Goal: Communication & Community: Answer question/provide support

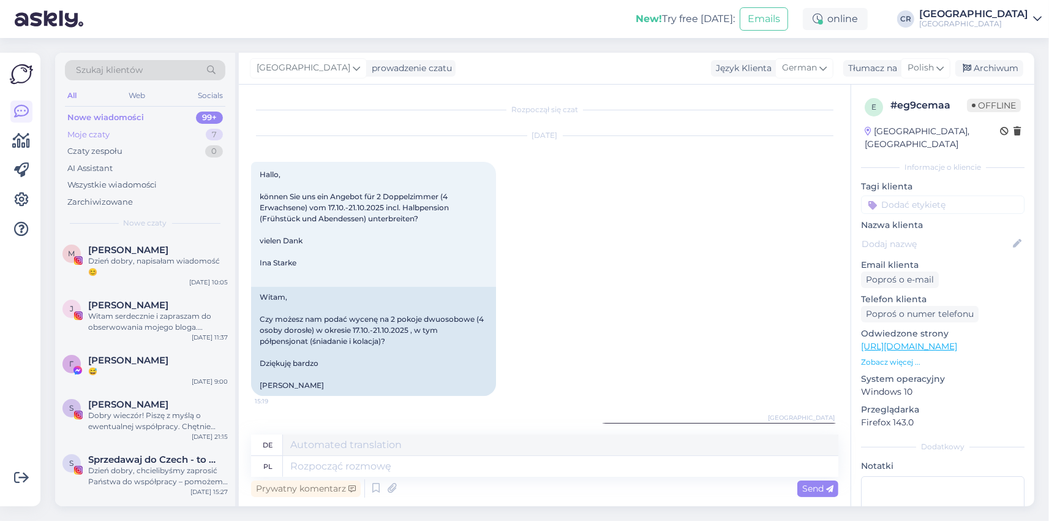
scroll to position [404, 0]
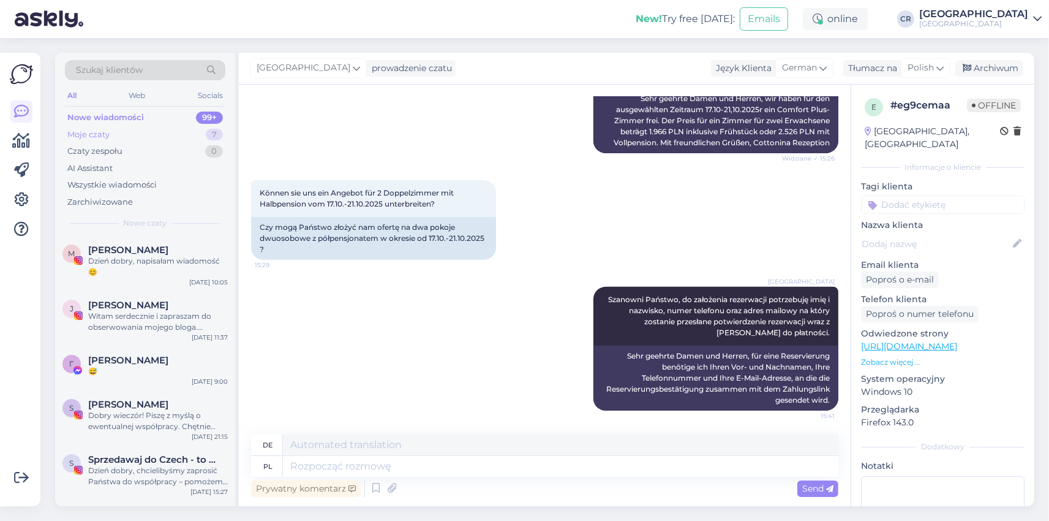
click at [100, 136] on div "Moje czaty" at bounding box center [88, 135] width 42 height 12
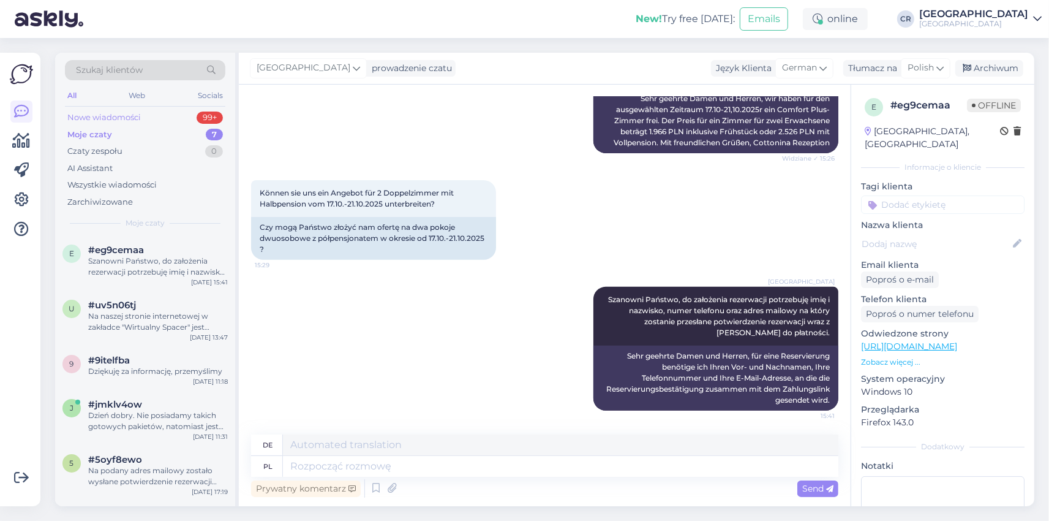
click at [102, 112] on div "Nowe wiadomości" at bounding box center [104, 117] width 74 height 12
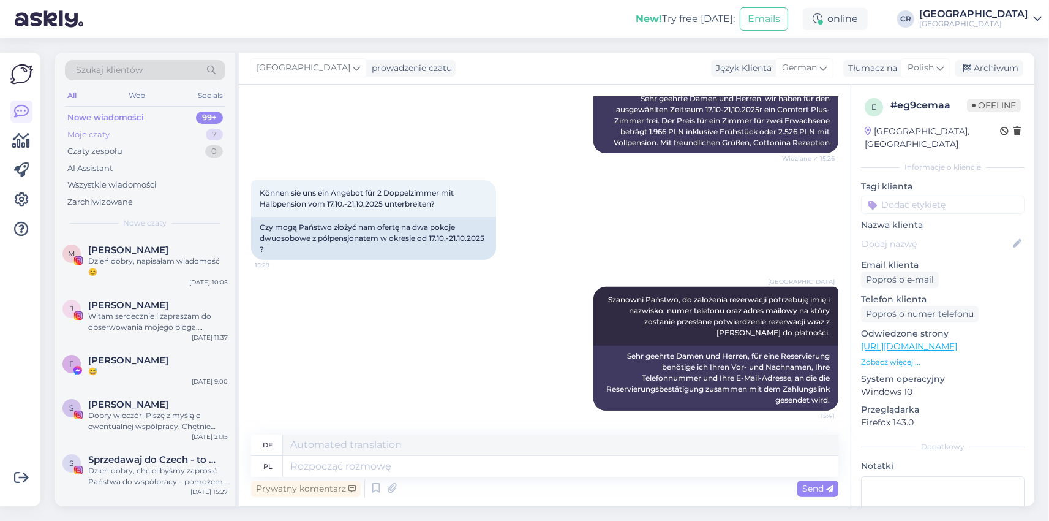
click at [91, 130] on div "Moje czaty" at bounding box center [88, 135] width 42 height 12
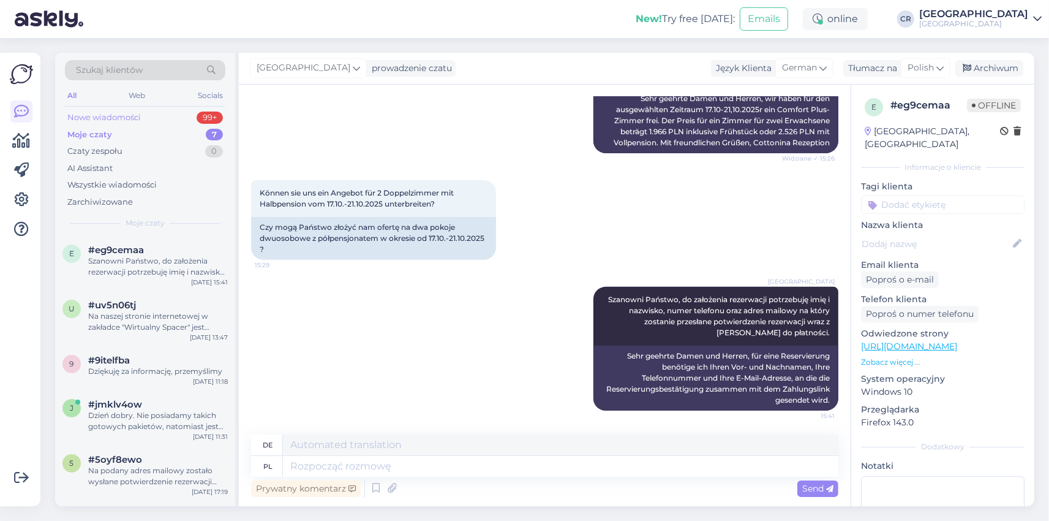
click at [118, 114] on div "Nowe wiadomości" at bounding box center [104, 117] width 74 height 12
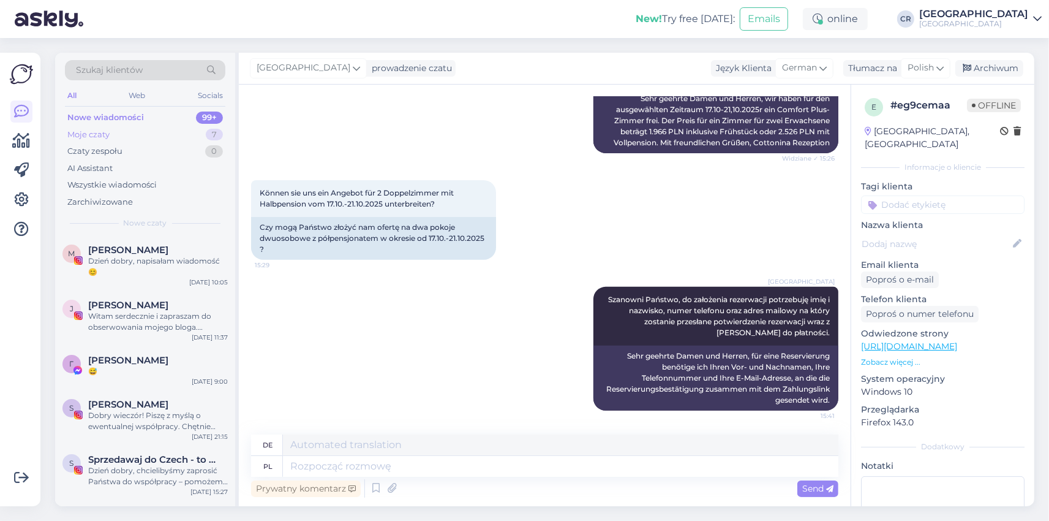
click at [81, 135] on div "Moje czaty" at bounding box center [88, 135] width 42 height 12
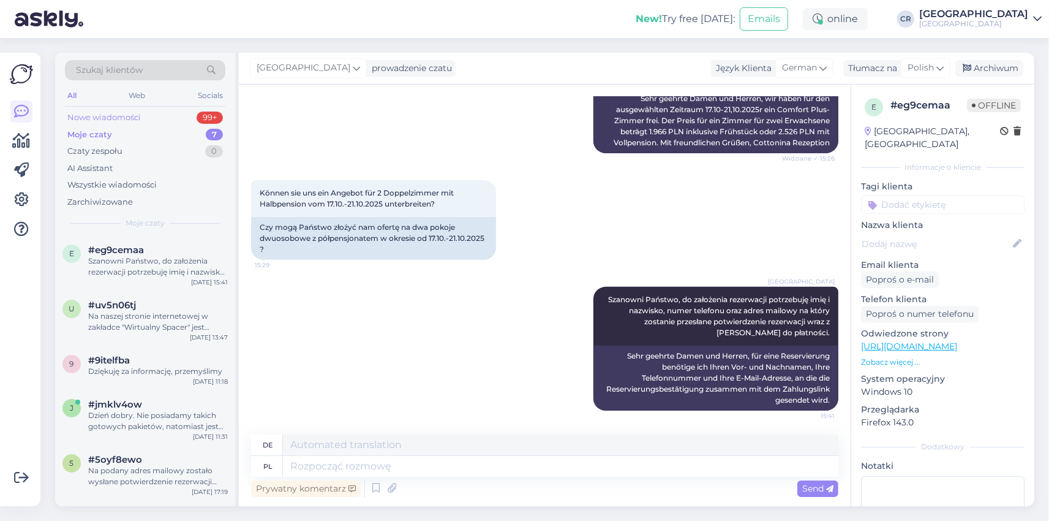
click at [97, 120] on div "Nowe wiadomości" at bounding box center [104, 117] width 74 height 12
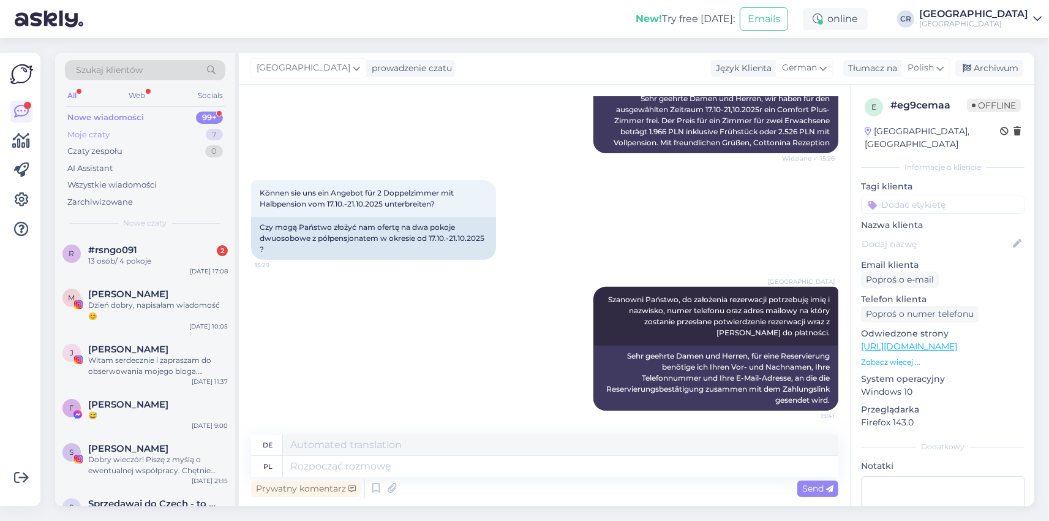
click at [98, 126] on div "Moje czaty 7" at bounding box center [145, 134] width 160 height 17
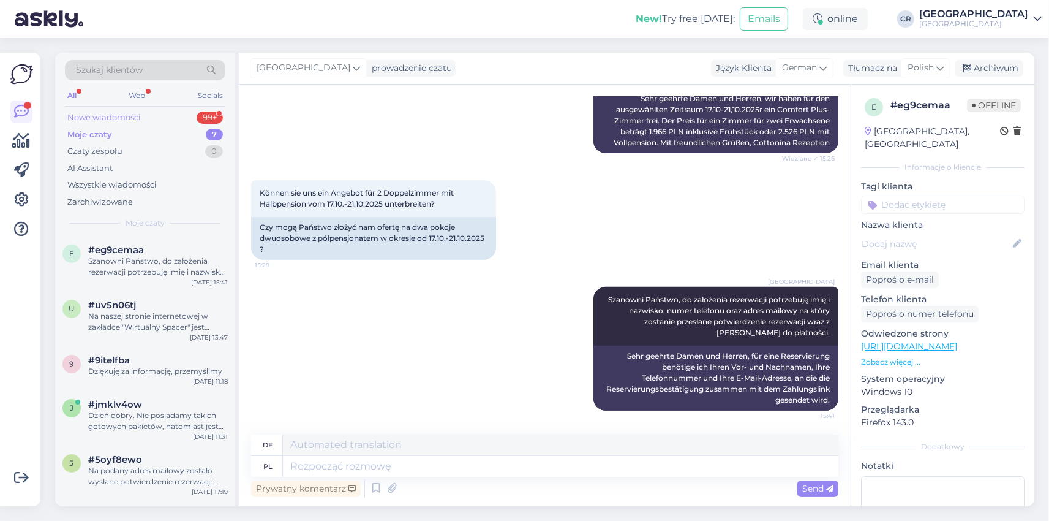
click at [107, 116] on div "Nowe wiadomości" at bounding box center [104, 117] width 74 height 12
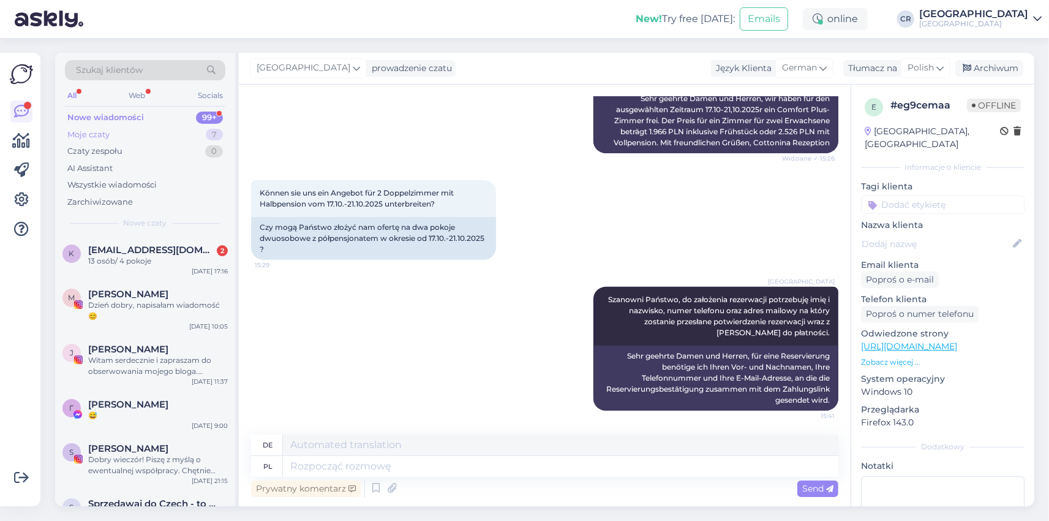
click at [97, 129] on div "Moje czaty" at bounding box center [88, 135] width 42 height 12
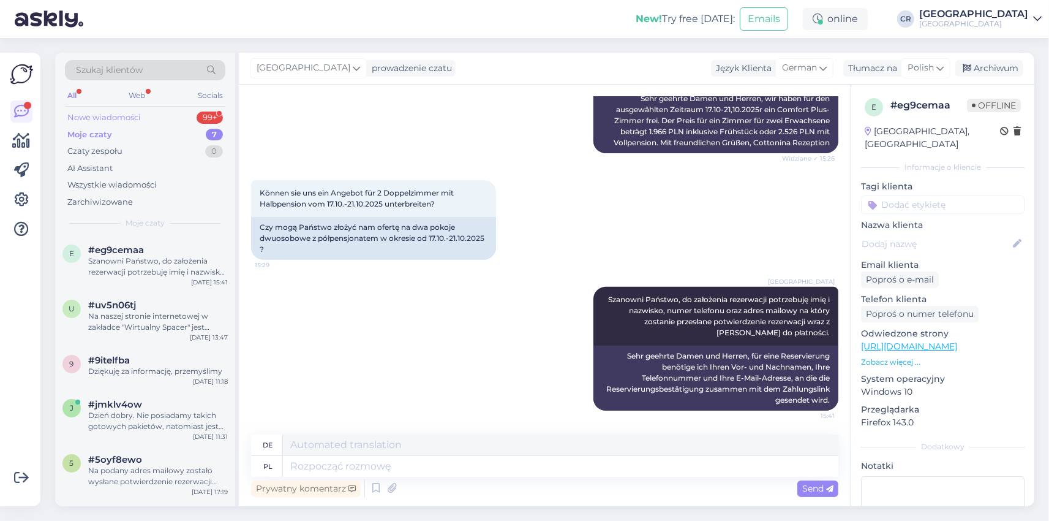
click at [107, 110] on div "Nowe wiadomości 99+" at bounding box center [145, 117] width 160 height 17
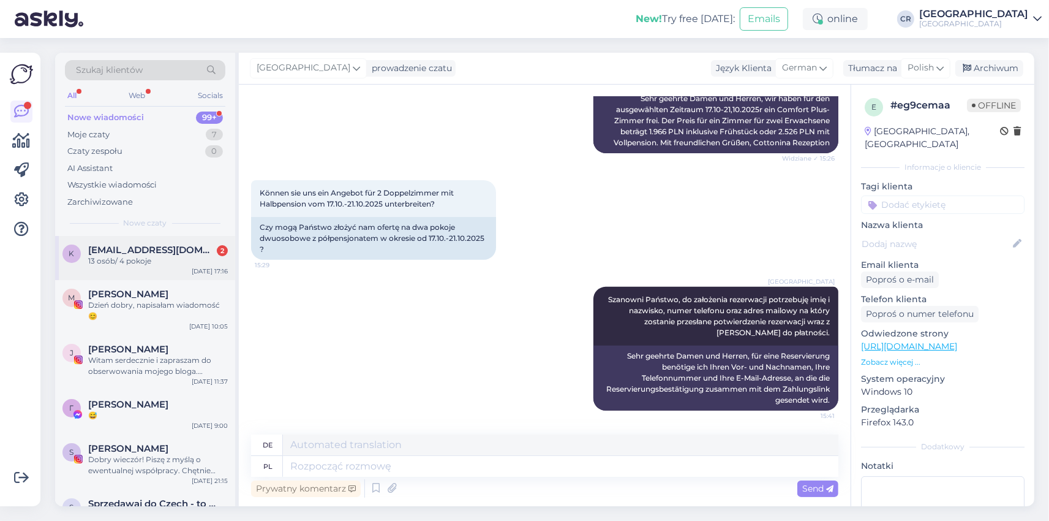
click at [126, 246] on span "[EMAIL_ADDRESS][DOMAIN_NAME]" at bounding box center [151, 249] width 127 height 11
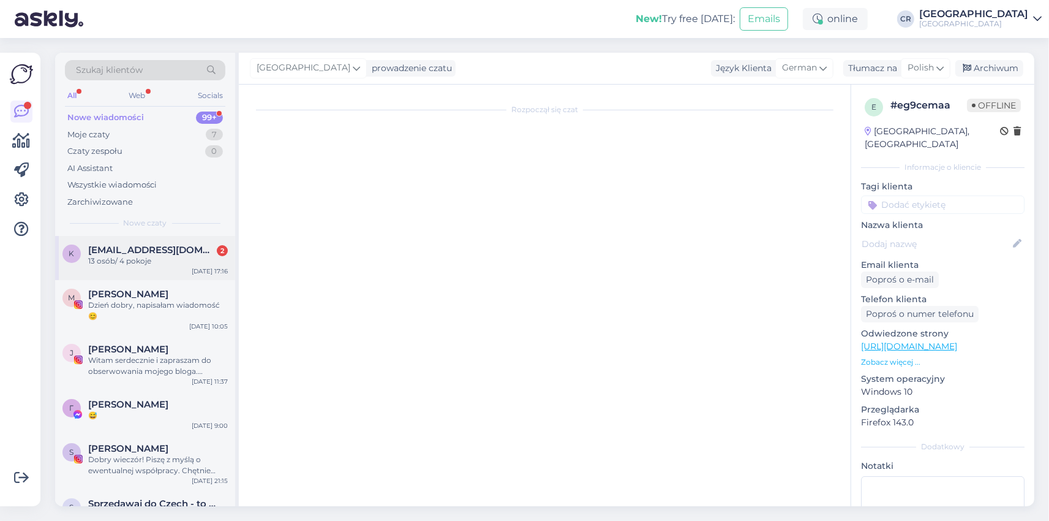
scroll to position [0, 0]
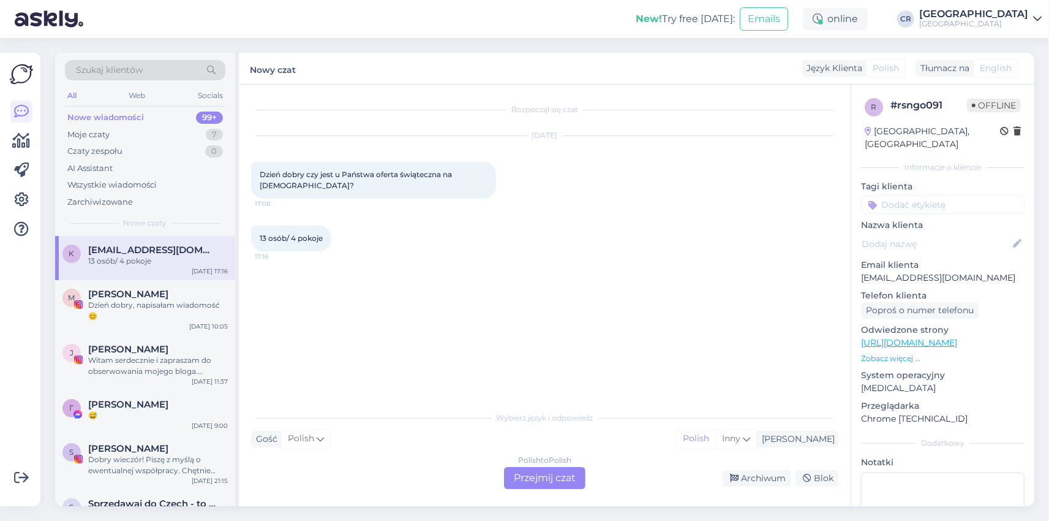
click at [454, 443] on div "Gość Polish Ja Polish Inny" at bounding box center [544, 439] width 587 height 17
click at [376, 458] on div "Wybierz język i odpowiedz Gość Polish Ja Polish Inny Polish to Polish Przejmij …" at bounding box center [544, 447] width 587 height 84
click at [97, 128] on div "Moje czaty 7" at bounding box center [145, 134] width 160 height 17
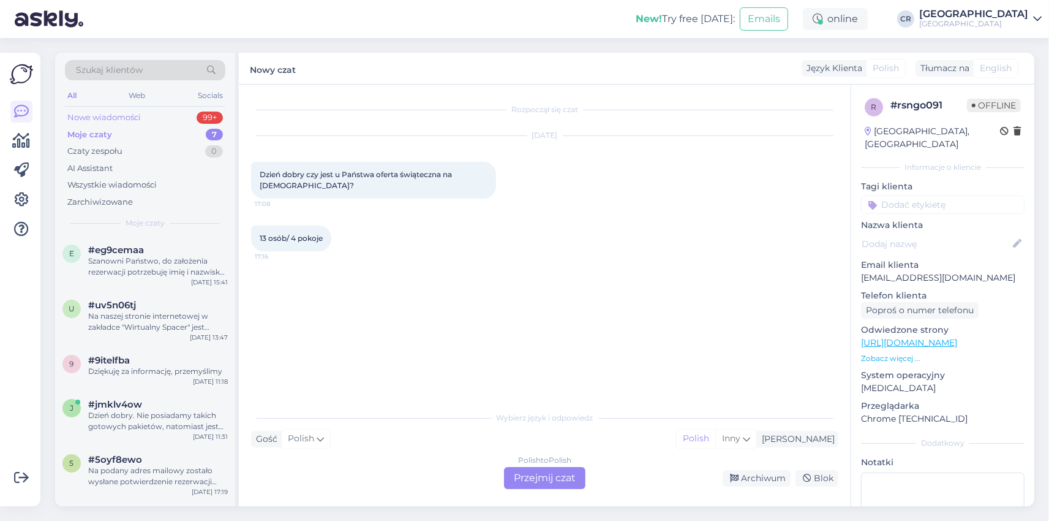
click at [99, 115] on div "Nowe wiadomości" at bounding box center [104, 117] width 74 height 12
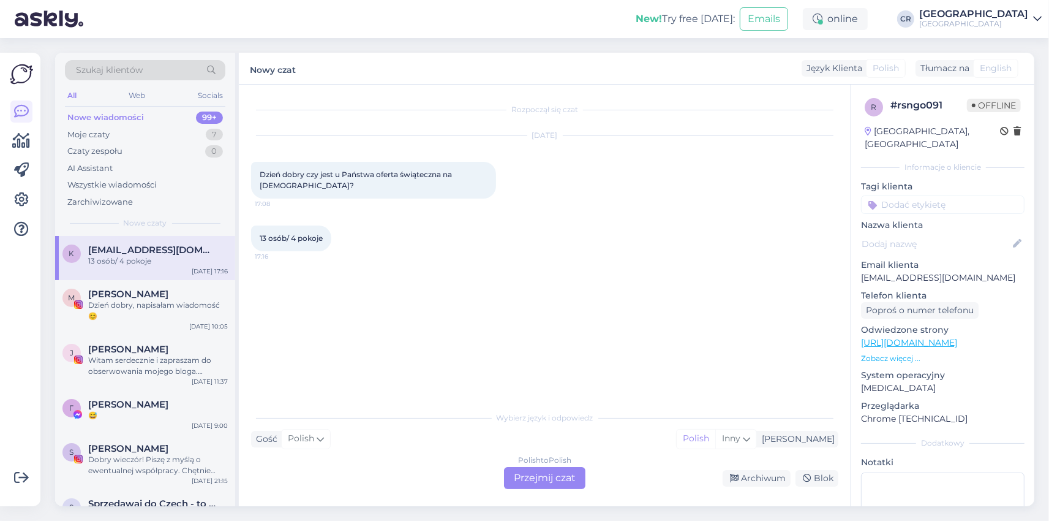
click at [107, 265] on div "13 osób/ 4 pokoje" at bounding box center [158, 260] width 140 height 11
click at [345, 438] on div "Gość Polish Ja Polish Inny" at bounding box center [544, 439] width 587 height 17
click at [371, 435] on div "Gość Polish Ja Polish Inny" at bounding box center [544, 439] width 587 height 17
click at [548, 473] on div "Polish to Polish Przejmij czat" at bounding box center [544, 478] width 81 height 22
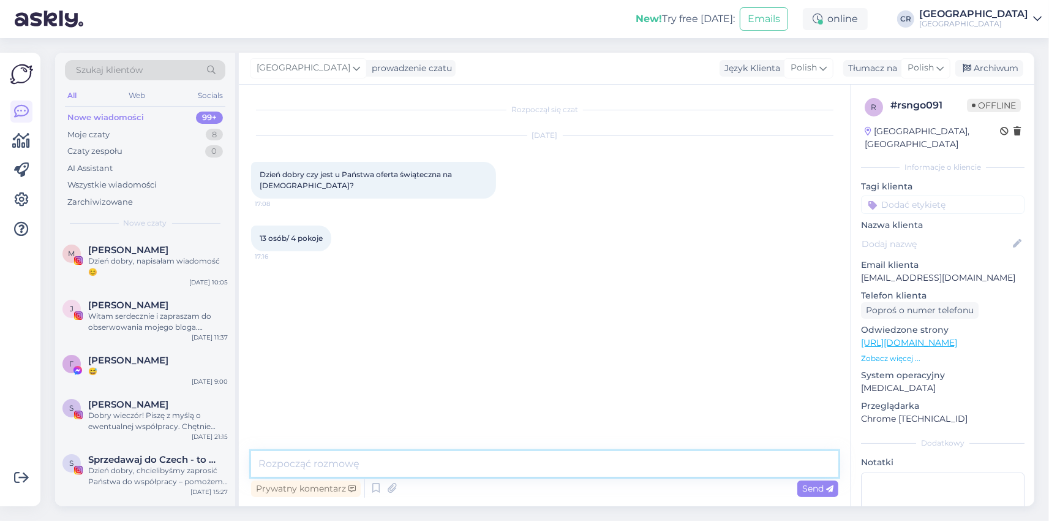
click at [383, 463] on textarea at bounding box center [544, 464] width 587 height 26
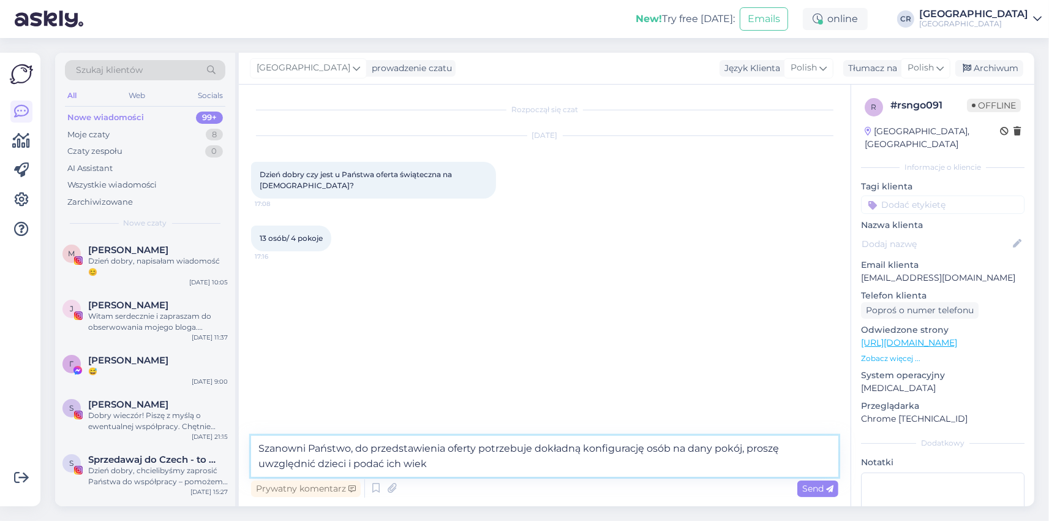
click at [746, 448] on textarea "Szanowni Państwo, do przedstawienia oferty potrzebuje dokładną konfigurację osó…" at bounding box center [544, 455] width 587 height 41
click at [478, 465] on textarea "Szanowni Państwo, do przedstawienia oferty potrzebuje dokładną konfigurację osó…" at bounding box center [544, 455] width 587 height 41
click at [581, 448] on textarea "Szanowni Państwo, do przedstawienia oferty potrzebuje dokładną konfigurację osó…" at bounding box center [544, 455] width 587 height 41
click at [386, 464] on textarea "Szanowni Państwo, do przedstawienia oferty potrzebuje dokładną datę planowanego…" at bounding box center [544, 455] width 587 height 41
click at [334, 463] on textarea "Szanowni Państwo, do przedstawienia oferty potrzebuje dokładną datę planowanego…" at bounding box center [544, 455] width 587 height 41
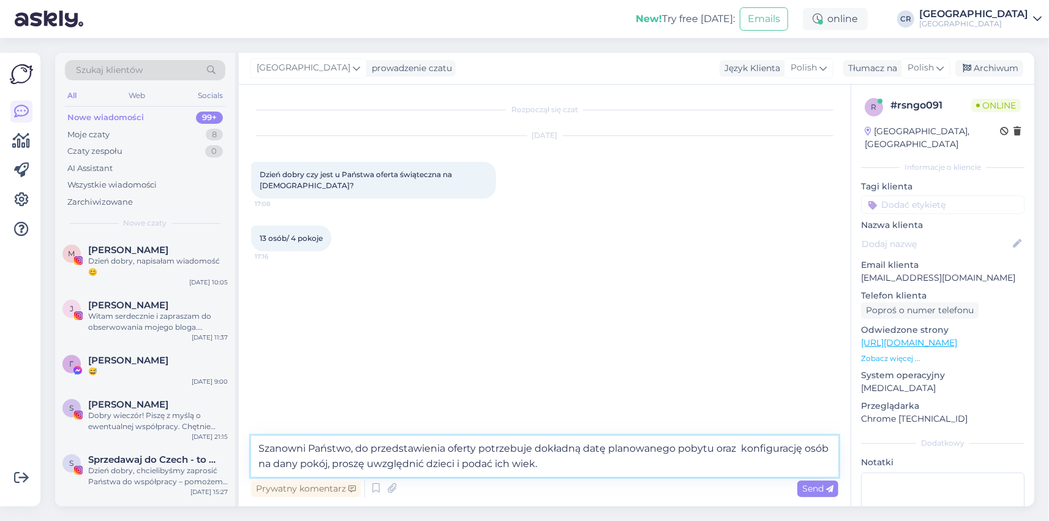
click at [570, 462] on textarea "Szanowni Państwo, do przedstawienia oferty potrzebuje dokładną datę planowanego…" at bounding box center [544, 455] width 587 height 41
click at [741, 448] on textarea "Szanowni Państwo, do przedstawienia oferty potrzebuje dokładną datę planowanego…" at bounding box center [544, 455] width 587 height 41
type textarea "Szanowni Państwo, do przedstawienia oferty potrzebuje dokładną datę planowanego…"
click at [807, 489] on span "Send" at bounding box center [817, 488] width 31 height 11
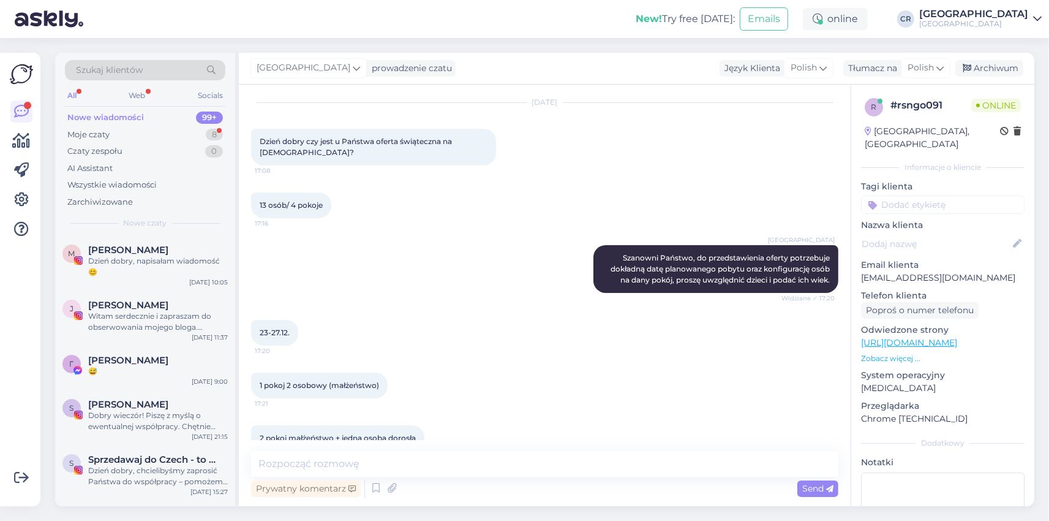
scroll to position [58, 0]
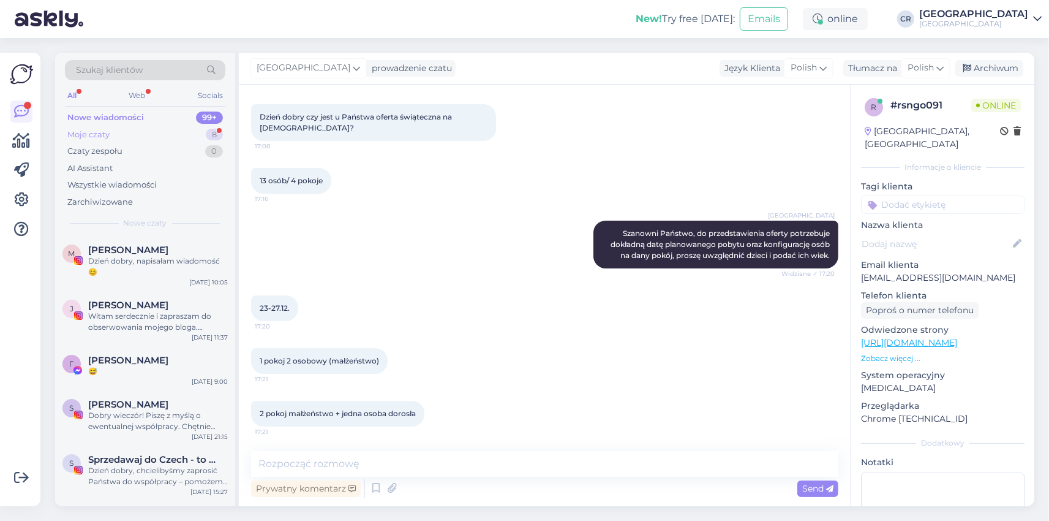
click at [111, 134] on div "Moje czaty 8" at bounding box center [145, 134] width 160 height 17
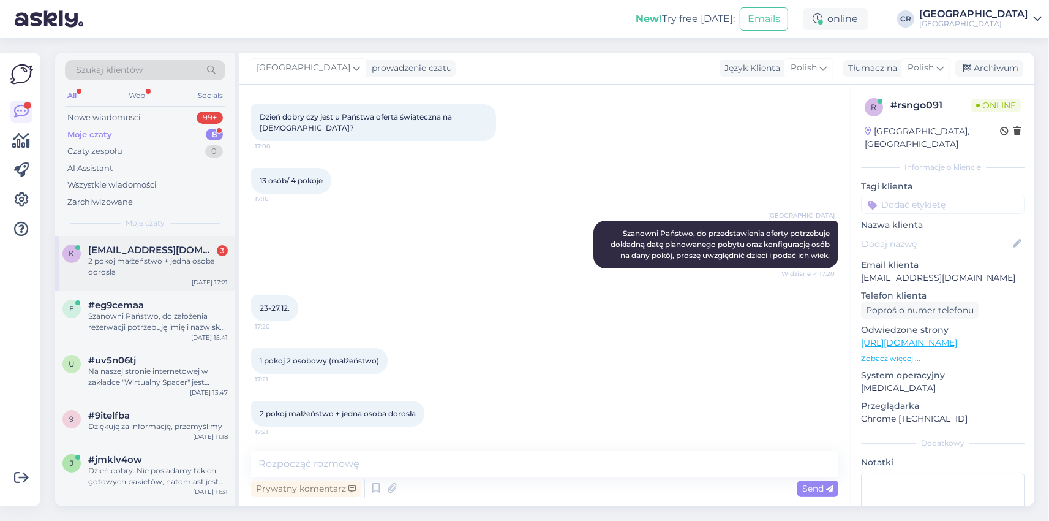
click at [127, 251] on span "[EMAIL_ADDRESS][DOMAIN_NAME]" at bounding box center [151, 249] width 127 height 11
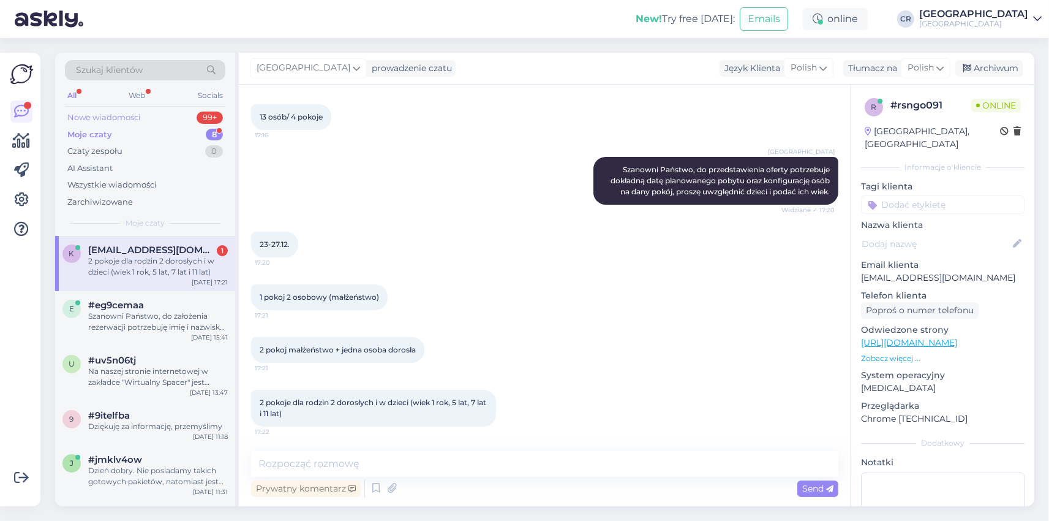
click at [115, 116] on div "Nowe wiadomości" at bounding box center [104, 117] width 74 height 12
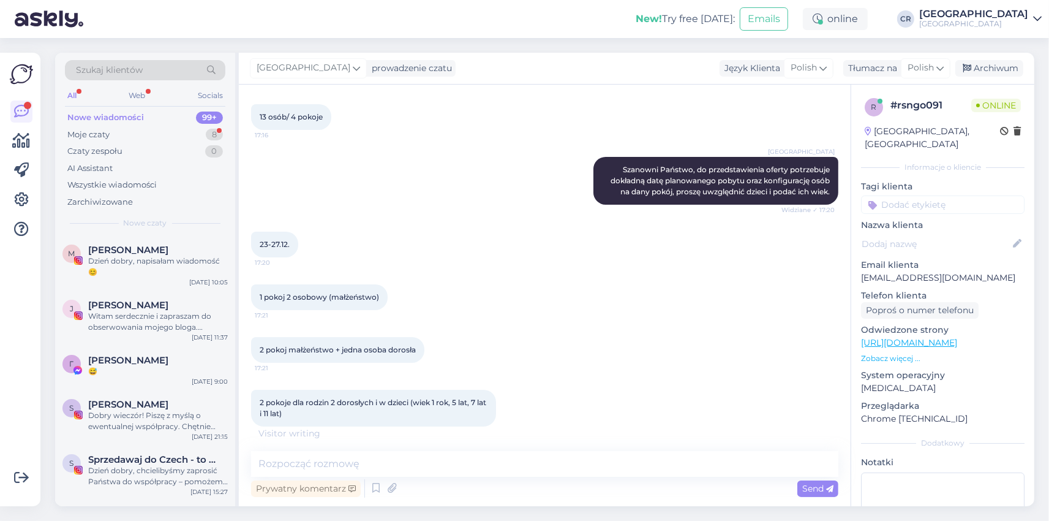
scroll to position [174, 0]
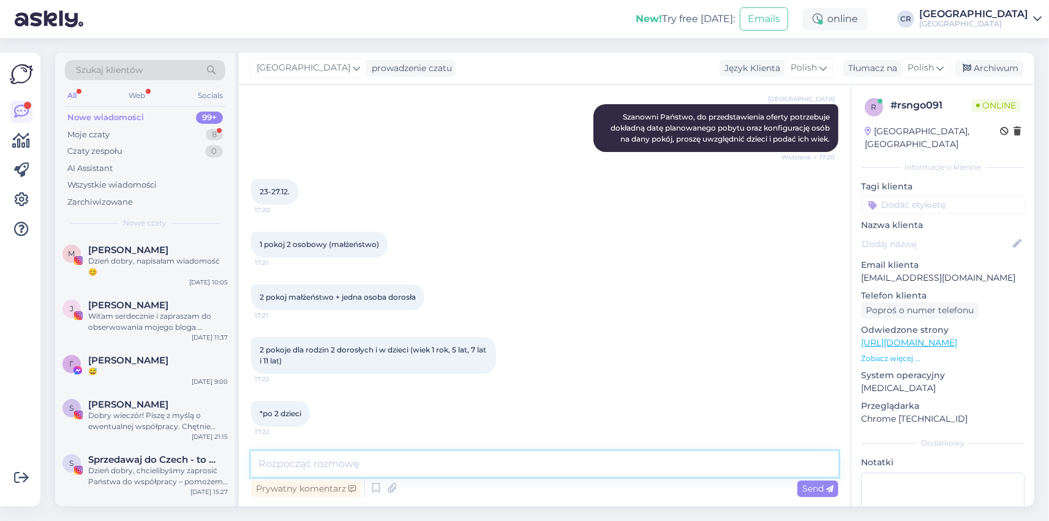
click at [361, 462] on textarea at bounding box center [544, 464] width 587 height 26
type textarea "Dobrze, proszę podać wiek dzieci w pierwszym i drugim pokoju."
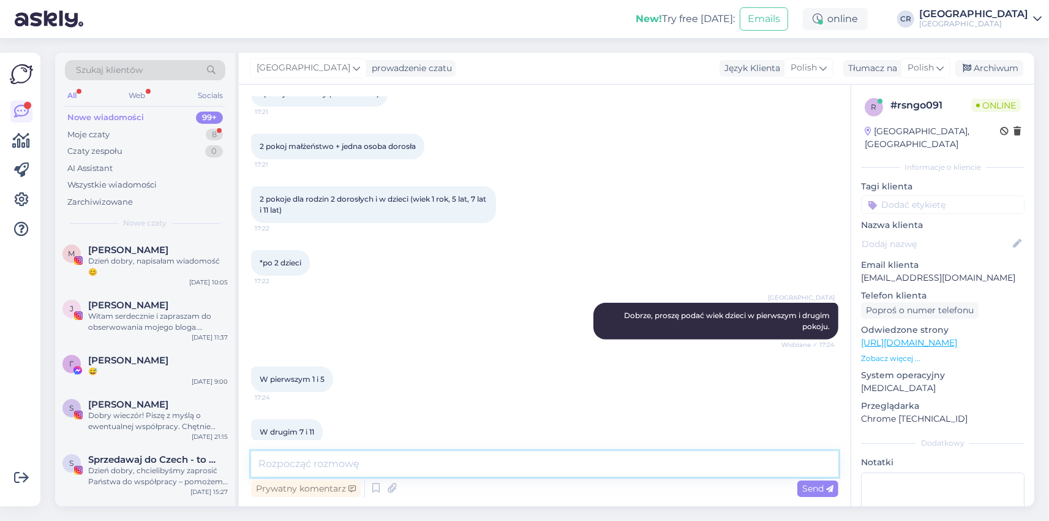
scroll to position [396, 0]
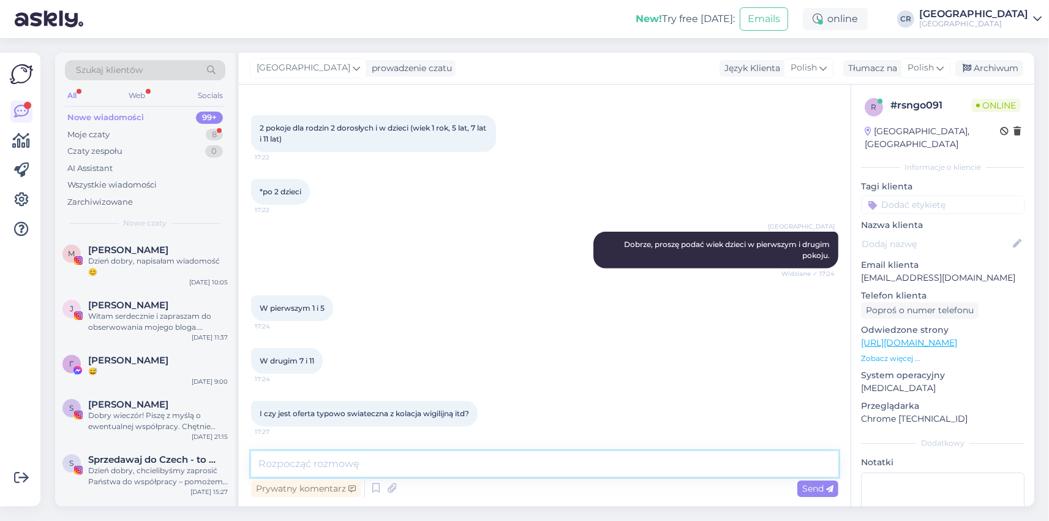
click at [347, 463] on textarea at bounding box center [544, 464] width 587 height 26
type textarea "S"
paste textarea "Loremipsum dolor s ametco adipisc "Elitsedd Eiusmo Tempor Incididunt u Labore" …"
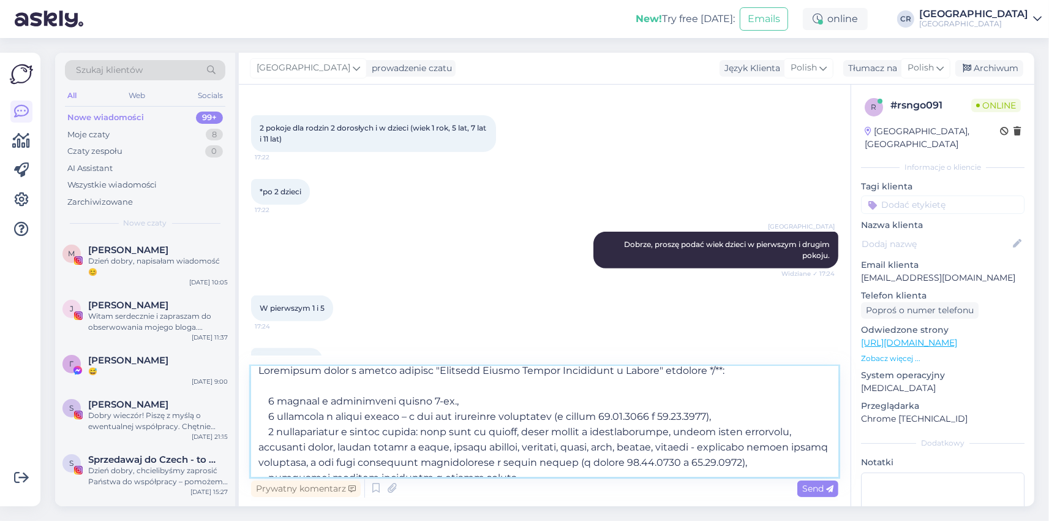
scroll to position [0, 0]
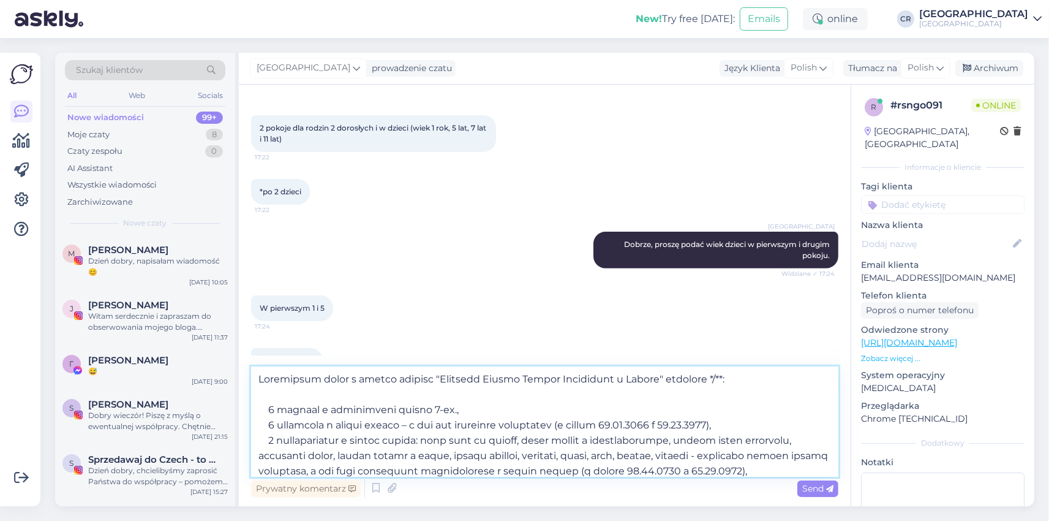
drag, startPoint x: 745, startPoint y: 381, endPoint x: 725, endPoint y: 381, distance: 20.2
click at [725, 381] on textarea at bounding box center [544, 421] width 587 height 110
click at [271, 409] on textarea at bounding box center [544, 421] width 587 height 110
drag, startPoint x: 275, startPoint y: 424, endPoint x: 266, endPoint y: 426, distance: 8.8
click at [266, 426] on textarea at bounding box center [544, 421] width 587 height 110
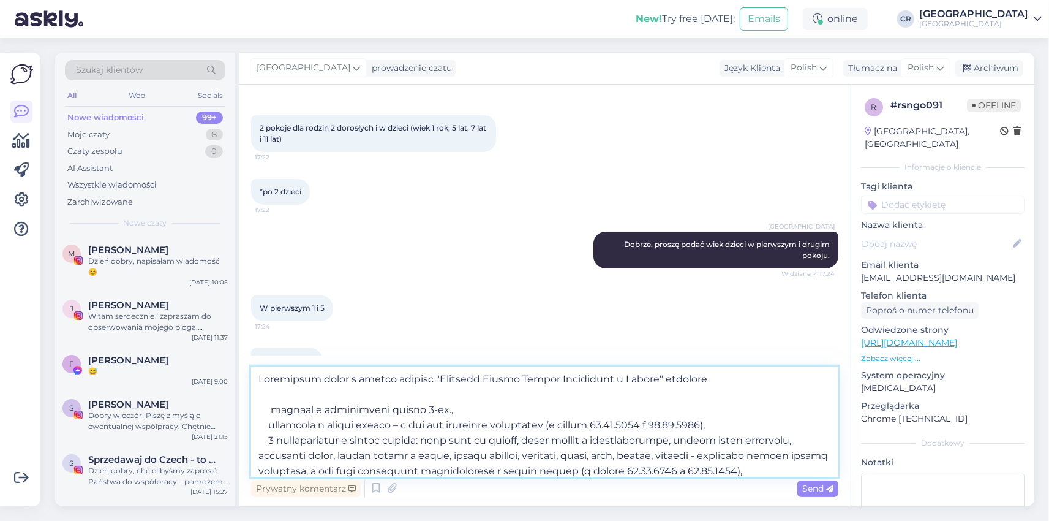
drag, startPoint x: 456, startPoint y: 410, endPoint x: 429, endPoint y: 415, distance: 28.0
click at [429, 415] on textarea at bounding box center [544, 421] width 587 height 110
click at [270, 409] on textarea at bounding box center [544, 421] width 587 height 110
click at [266, 425] on textarea at bounding box center [544, 421] width 587 height 110
click at [263, 408] on textarea at bounding box center [544, 421] width 587 height 110
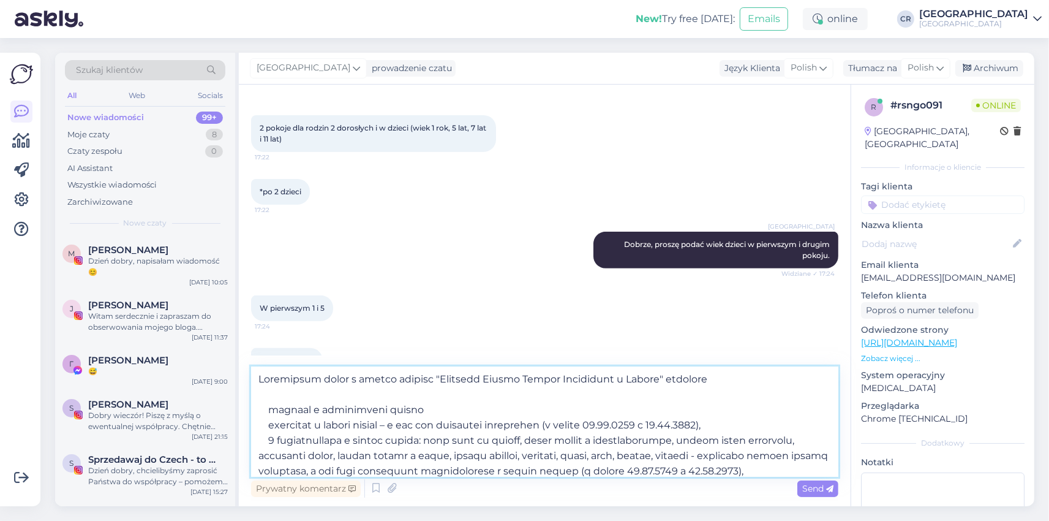
drag, startPoint x: 273, startPoint y: 440, endPoint x: 264, endPoint y: 443, distance: 9.5
click at [264, 443] on textarea at bounding box center [544, 421] width 587 height 110
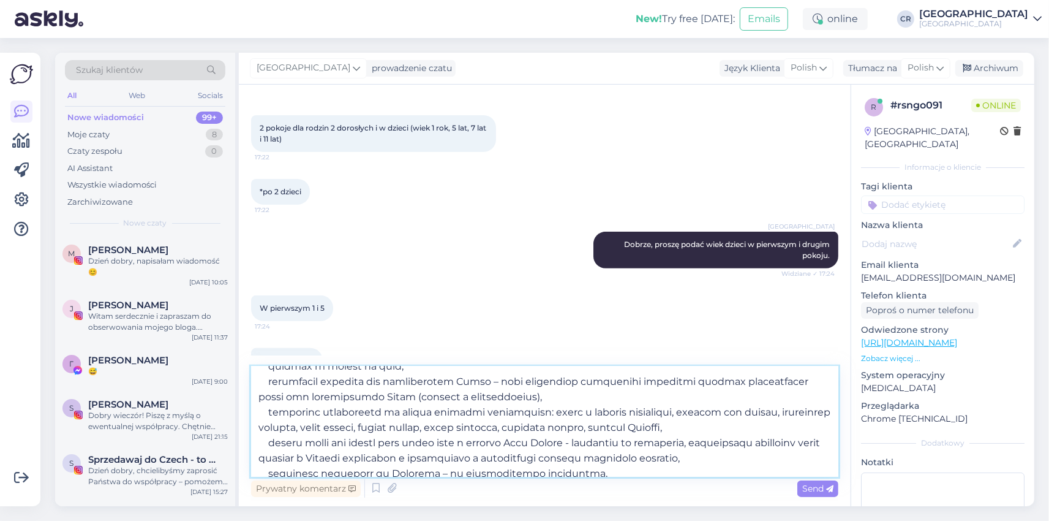
scroll to position [141, 0]
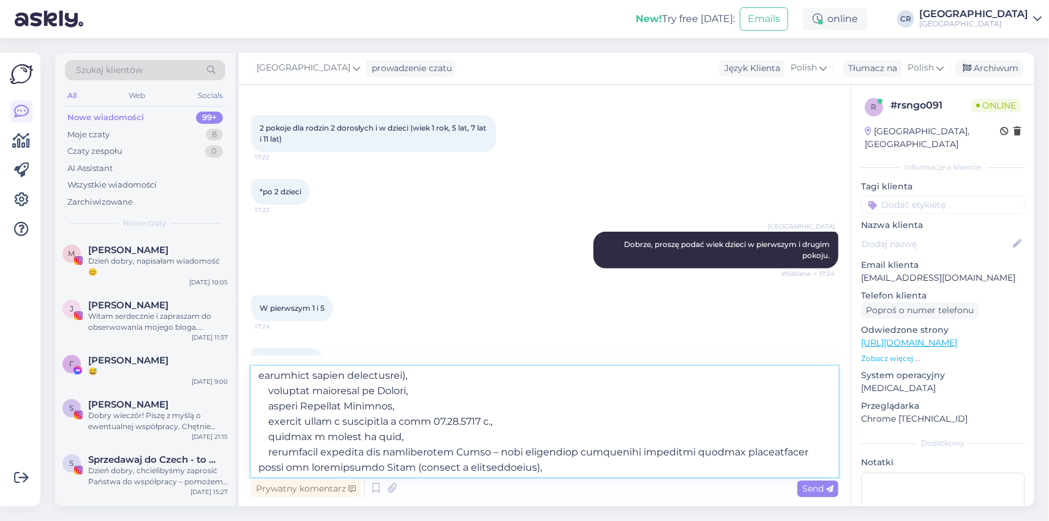
click at [265, 390] on textarea at bounding box center [544, 421] width 587 height 110
click at [264, 404] on textarea at bounding box center [544, 421] width 587 height 110
click at [265, 421] on textarea at bounding box center [544, 421] width 587 height 110
click at [266, 436] on textarea at bounding box center [544, 421] width 587 height 110
click at [264, 448] on textarea at bounding box center [544, 421] width 587 height 110
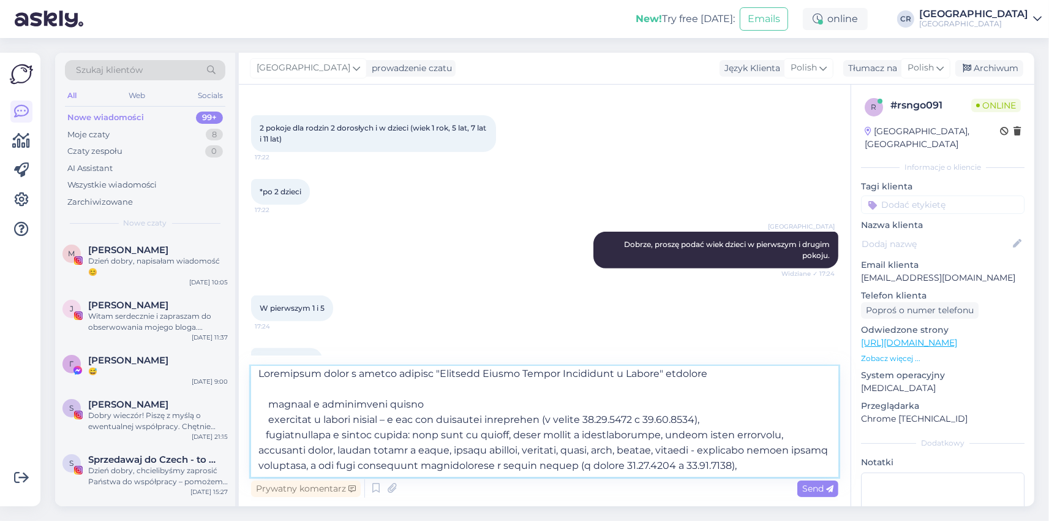
scroll to position [0, 0]
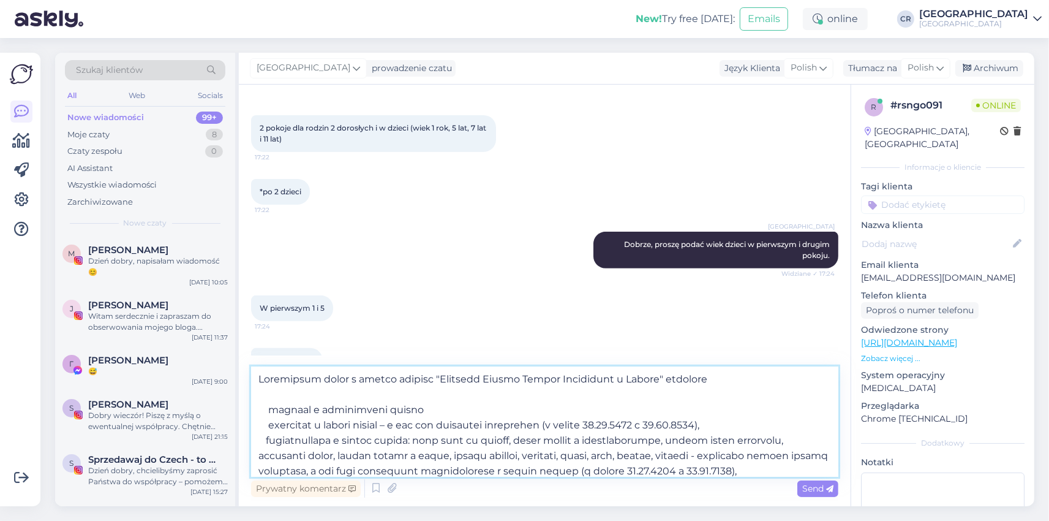
click at [260, 409] on textarea at bounding box center [544, 421] width 587 height 110
click at [262, 428] on textarea at bounding box center [544, 421] width 587 height 110
click at [258, 442] on textarea at bounding box center [544, 421] width 587 height 110
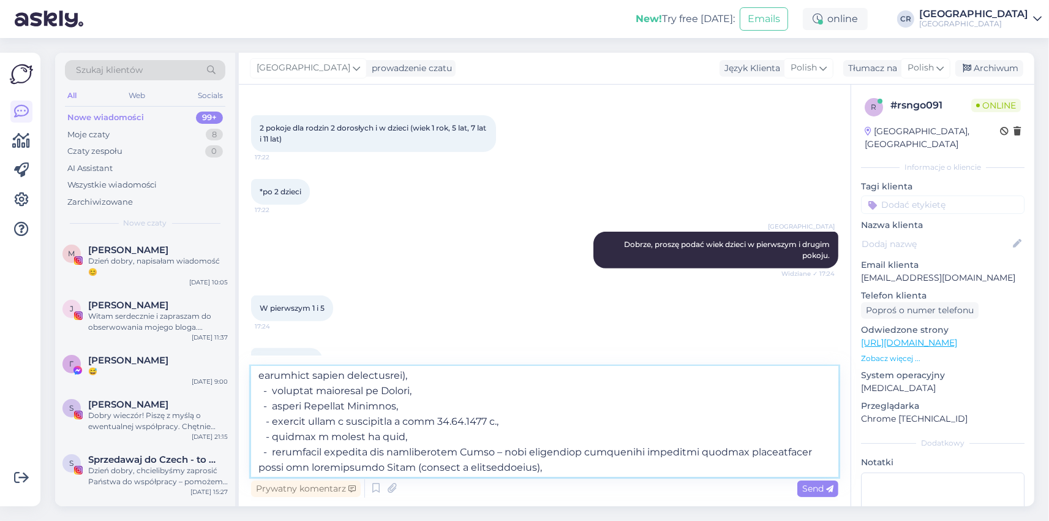
scroll to position [212, 0]
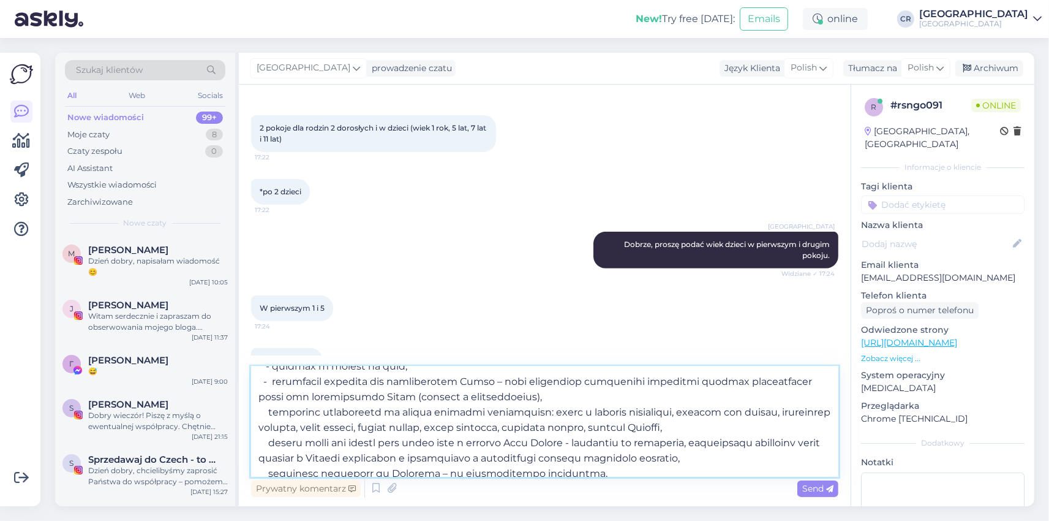
click at [262, 413] on textarea at bounding box center [544, 421] width 587 height 110
click at [257, 442] on textarea at bounding box center [544, 421] width 587 height 110
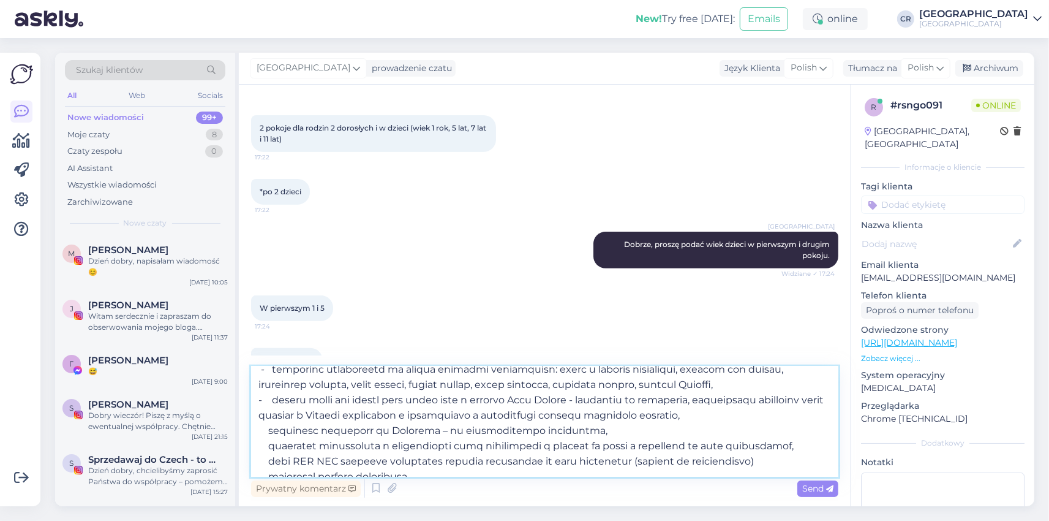
scroll to position [282, 0]
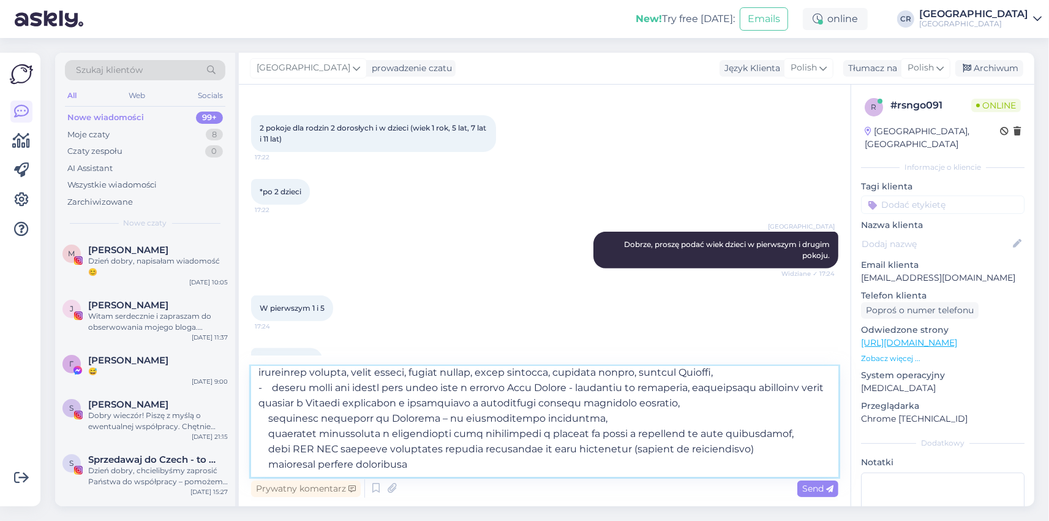
click at [261, 401] on textarea at bounding box center [544, 421] width 587 height 110
click at [260, 418] on textarea at bounding box center [544, 421] width 587 height 110
click at [260, 434] on textarea at bounding box center [544, 421] width 587 height 110
type textarea "Loremipsum dolor s ametco adipisc "Elitsedd Eiusmo Tempor Incididunt u Labore" …"
click at [438, 452] on textarea at bounding box center [544, 421] width 587 height 110
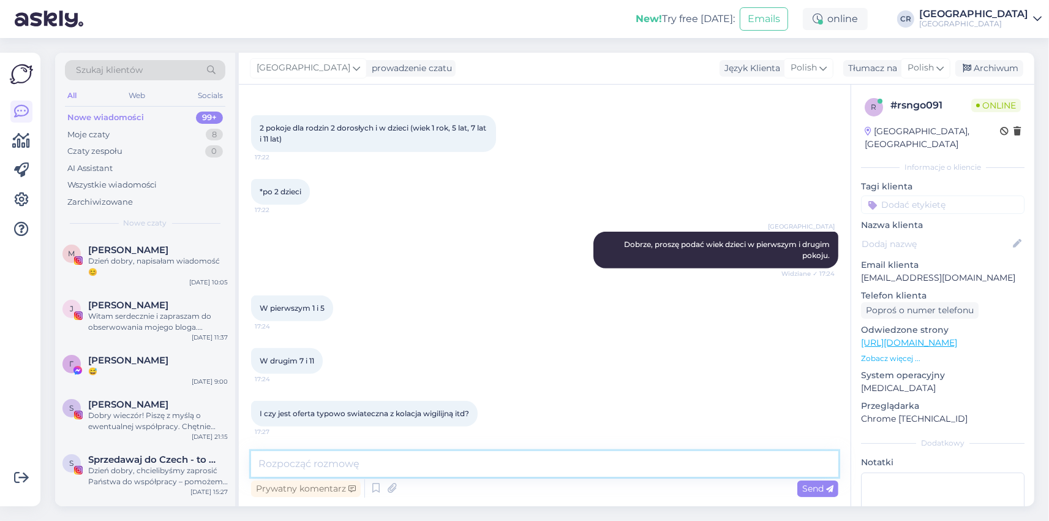
scroll to position [856, 0]
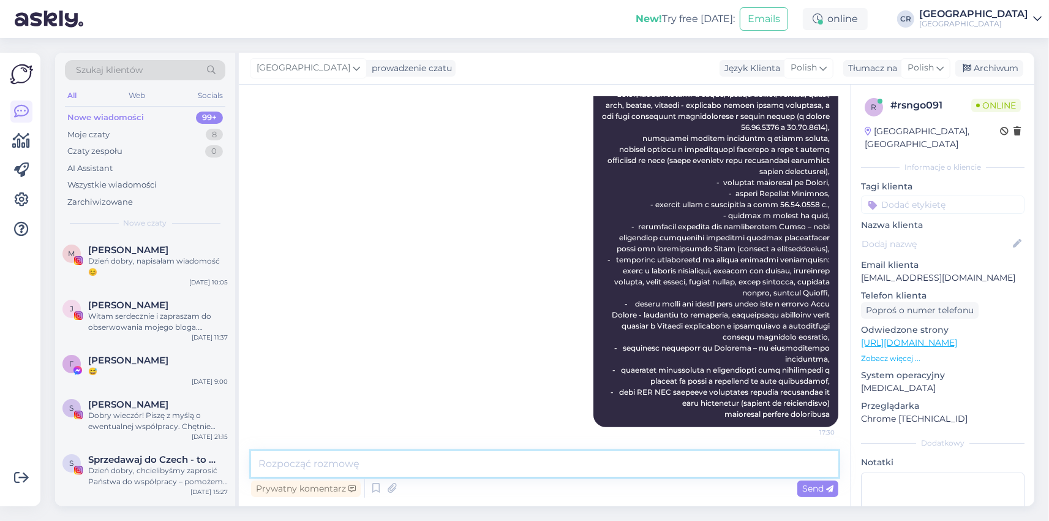
click at [292, 467] on textarea at bounding box center [544, 464] width 587 height 26
click at [290, 460] on textarea at bounding box center [544, 464] width 587 height 26
paste textarea "4 738 zł"
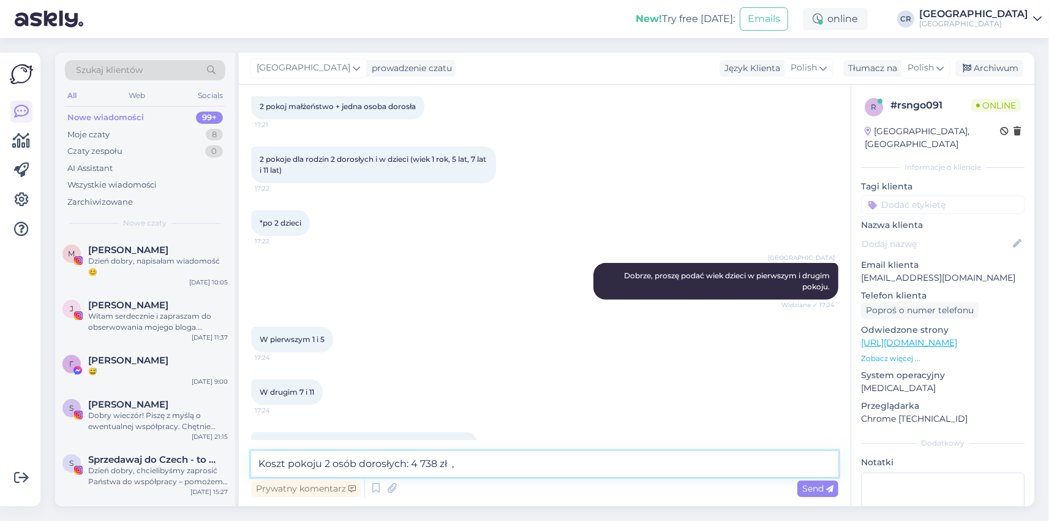
scroll to position [290, 0]
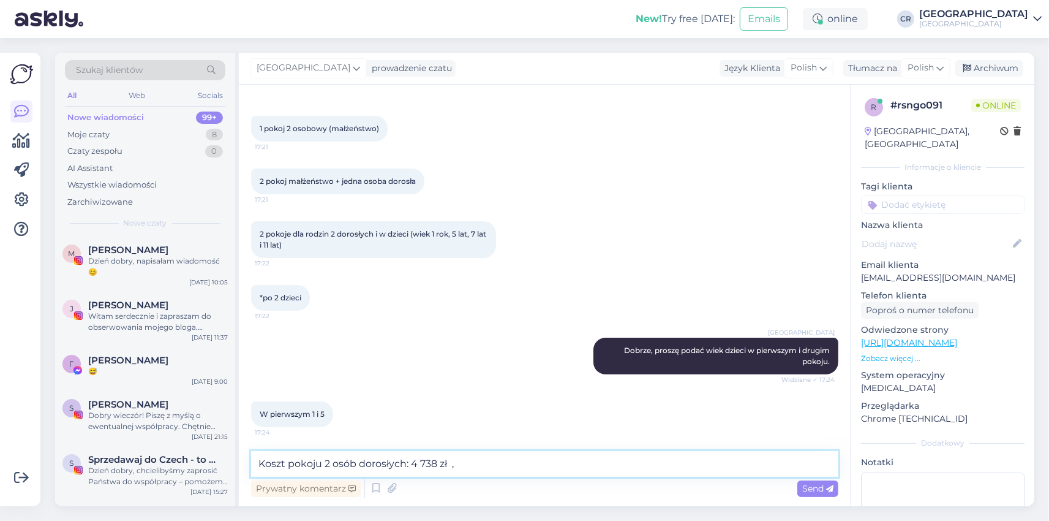
click at [324, 464] on textarea "Koszt pokoju 2 osób dorosłych: 4 738 zł ," at bounding box center [544, 464] width 587 height 26
click at [530, 464] on textarea "Koszt pokoju Comfort Plus 2 osób dorosłych: 4 738 zł ," at bounding box center [544, 464] width 587 height 26
paste textarea "6 295 zł"
click at [652, 461] on textarea "Koszt pokoju Comfort Plus 2 osób dorosłych: 4 738 zł , 3 osób dorosłych 6 295 zł" at bounding box center [544, 464] width 587 height 26
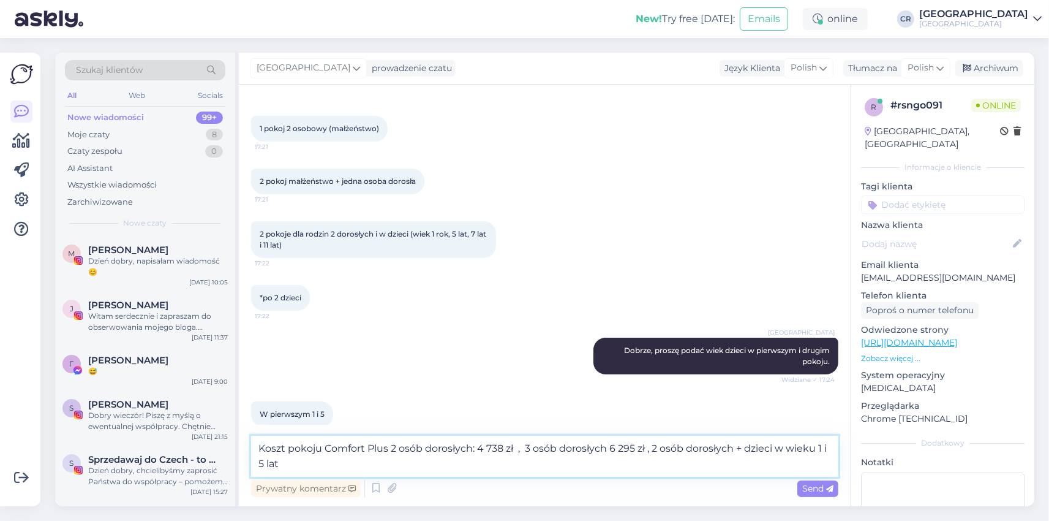
paste textarea "5 739 zł"
click at [281, 463] on textarea "Koszt pokoju Comfort Plus 2 osób dorosłych: 4 738 zł , 3 osób dorosłych 6 295 z…" at bounding box center [544, 455] width 587 height 41
click at [329, 462] on textarea "Koszt pokoju Comfort Plus 2 osób dorosłych: 4 738 zł , 3 osób dorosłych 6 295 z…" at bounding box center [544, 455] width 587 height 41
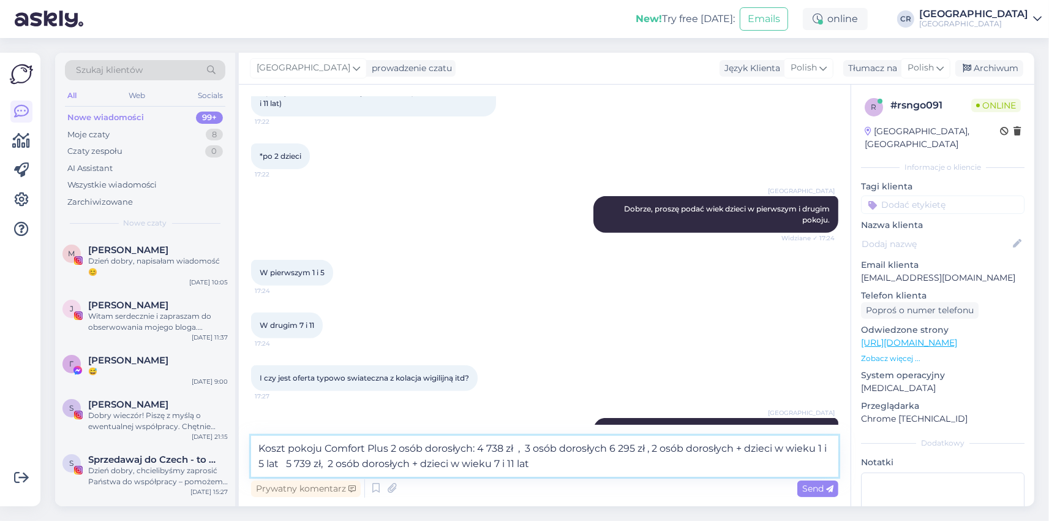
paste textarea "6 740 zł"
type textarea "Koszt pokoju Comfort Plus 2 osób dorosłych: 4 738 zł , 3 osób dorosłych 6 295 z…"
click at [820, 487] on span "Send" at bounding box center [817, 488] width 31 height 11
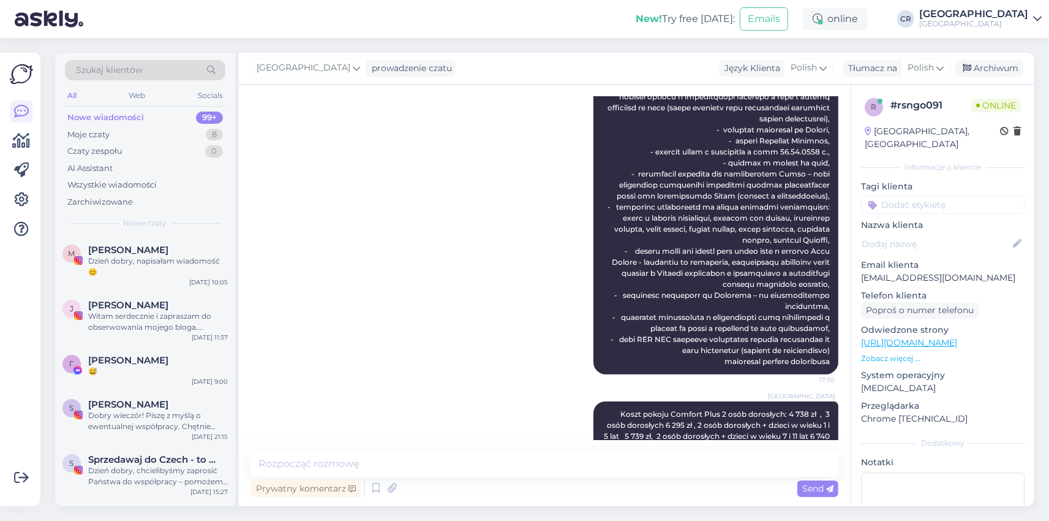
scroll to position [942, 0]
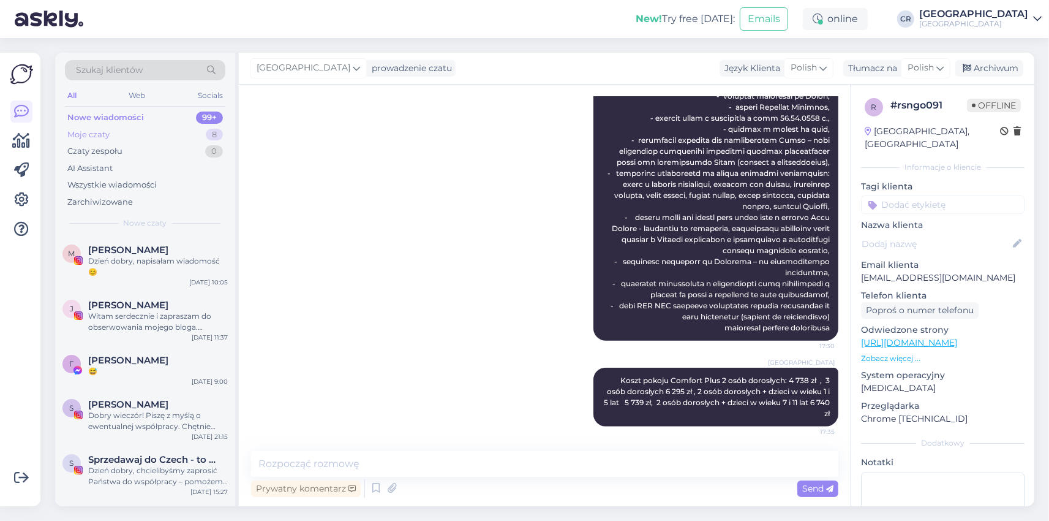
click at [97, 134] on div "Moje czaty" at bounding box center [88, 135] width 42 height 12
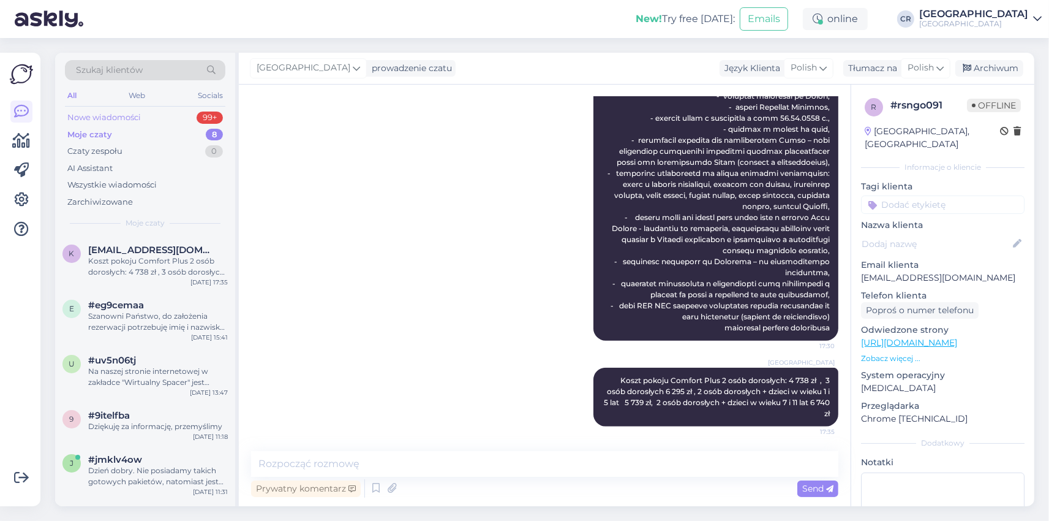
click at [105, 115] on div "Nowe wiadomości" at bounding box center [104, 117] width 74 height 12
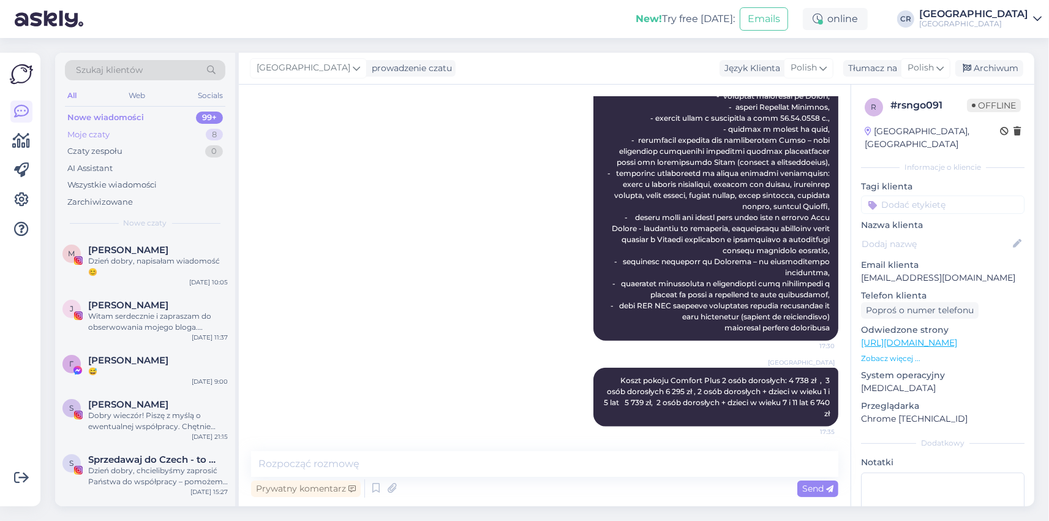
click at [104, 134] on div "Moje czaty" at bounding box center [88, 135] width 42 height 12
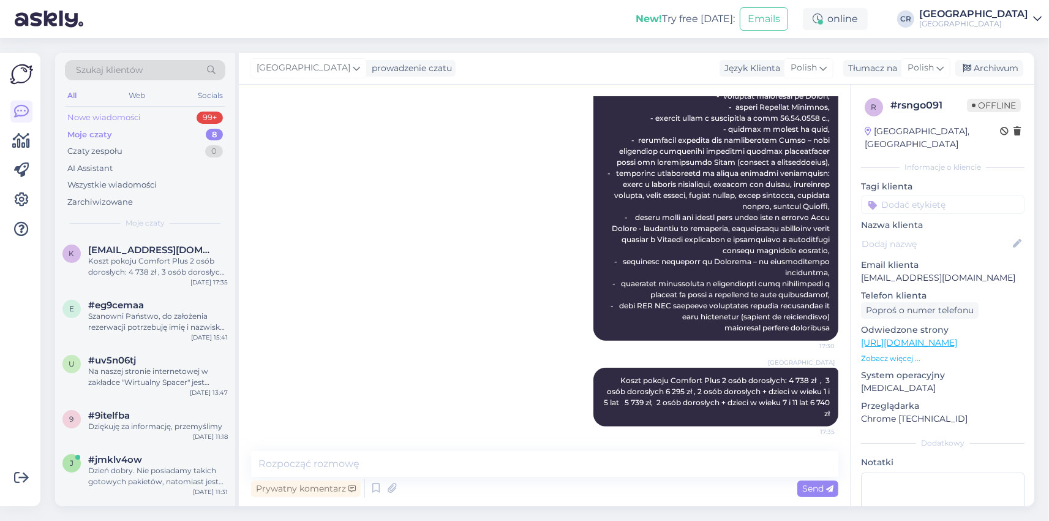
click at [110, 116] on div "Nowe wiadomości" at bounding box center [104, 117] width 74 height 12
